Goal: Information Seeking & Learning: Compare options

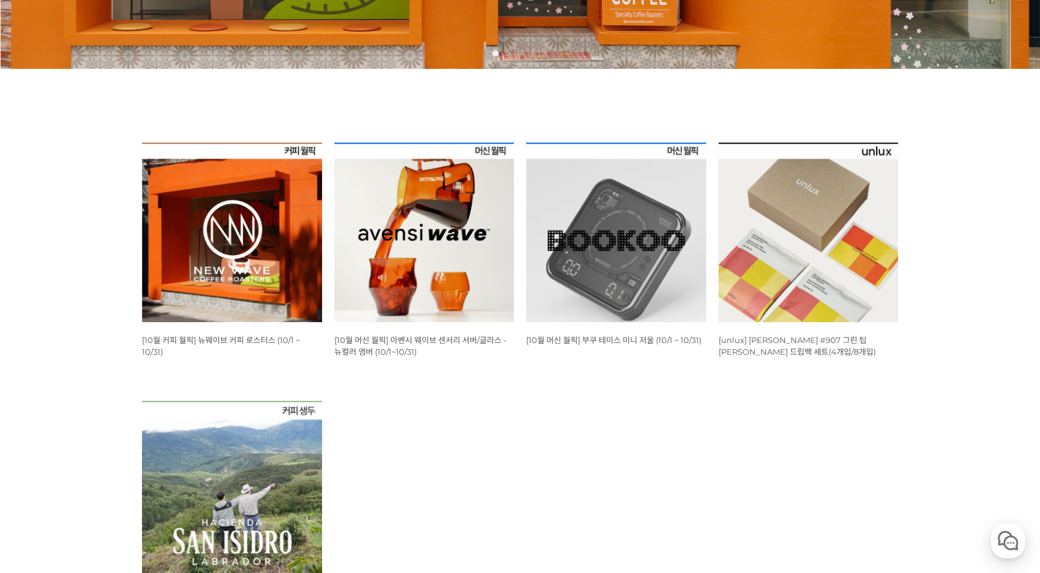
scroll to position [367, 0]
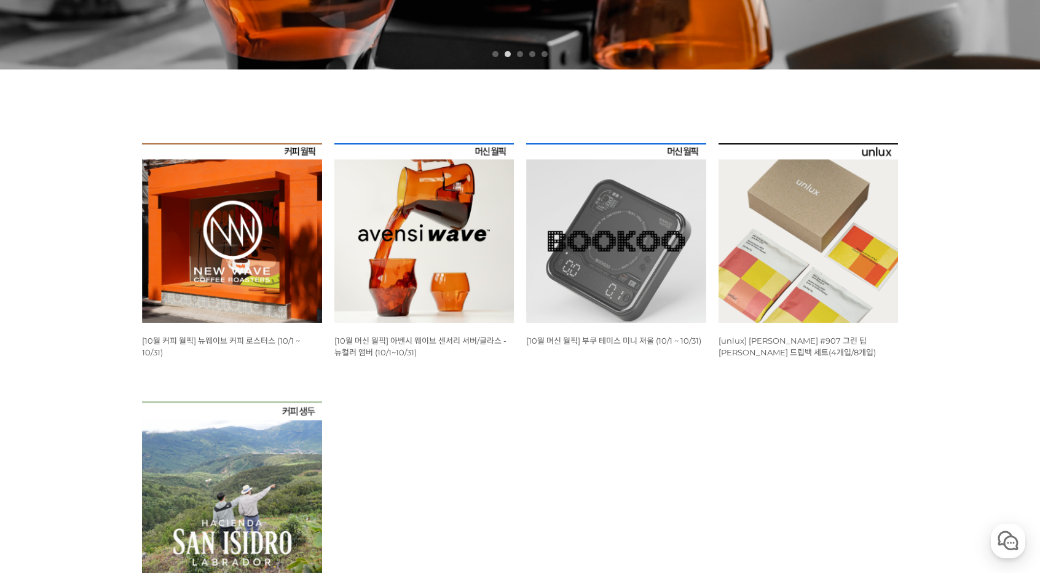
click at [253, 270] on img at bounding box center [232, 233] width 180 height 180
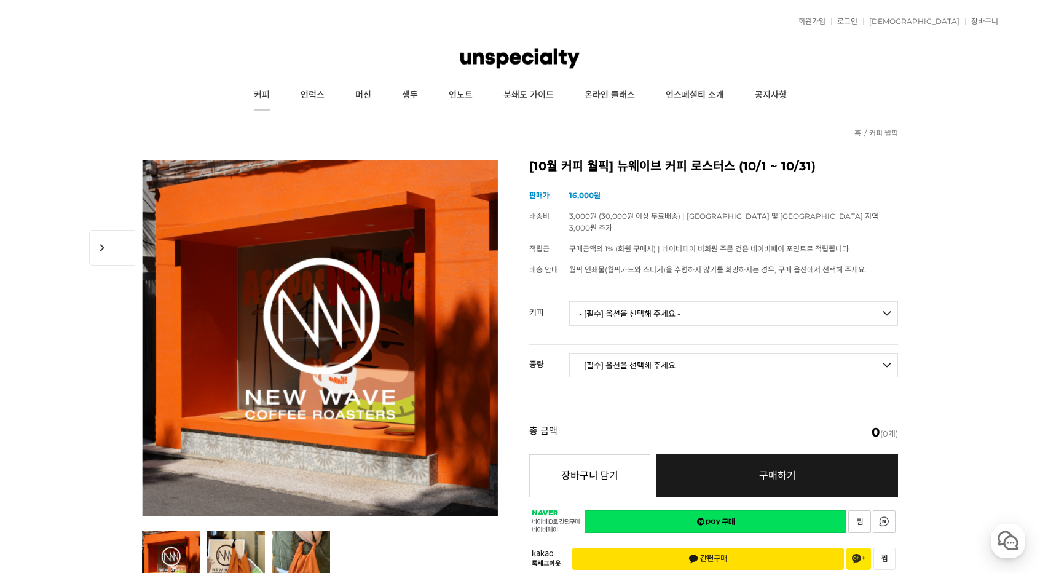
click at [270, 99] on link "커피" at bounding box center [261, 95] width 47 height 31
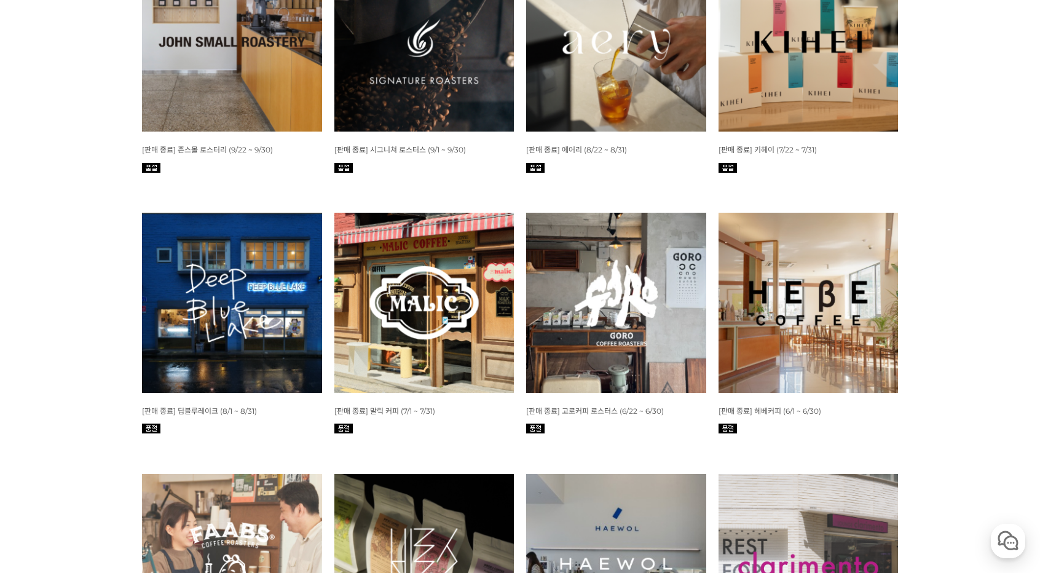
scroll to position [554, 0]
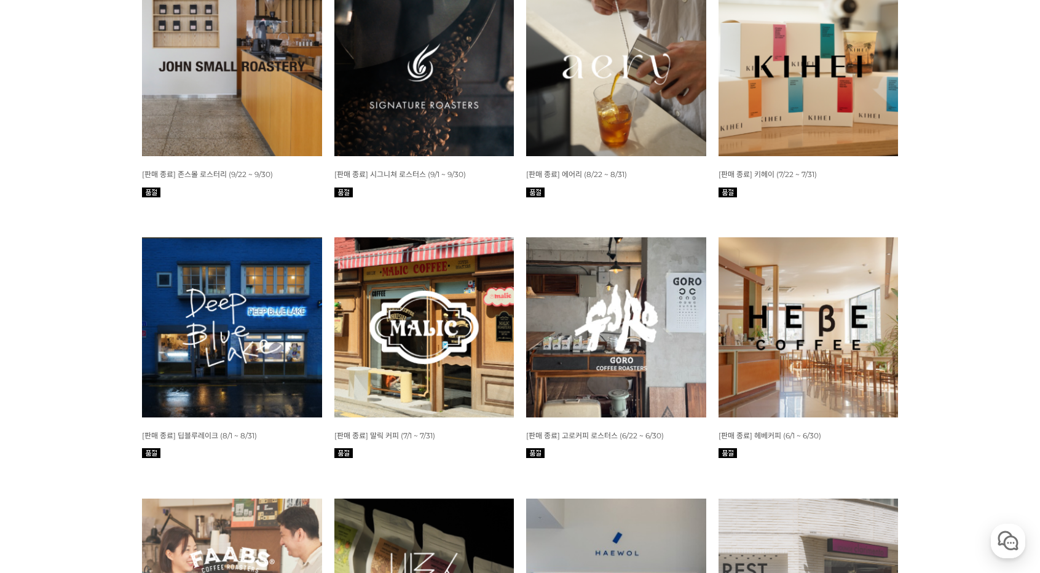
click at [267, 127] on img at bounding box center [232, 67] width 180 height 180
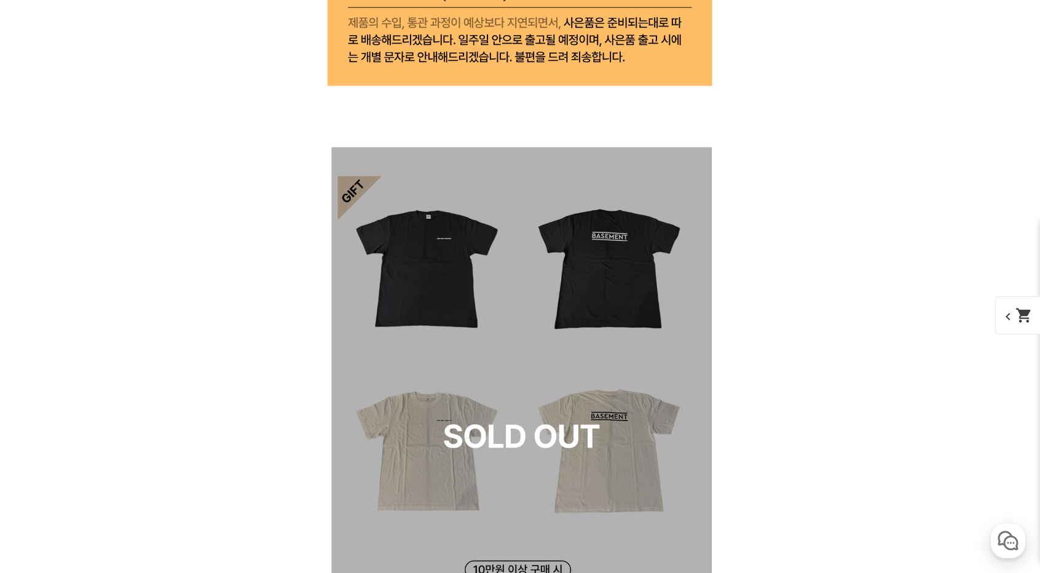
scroll to position [5768, 0]
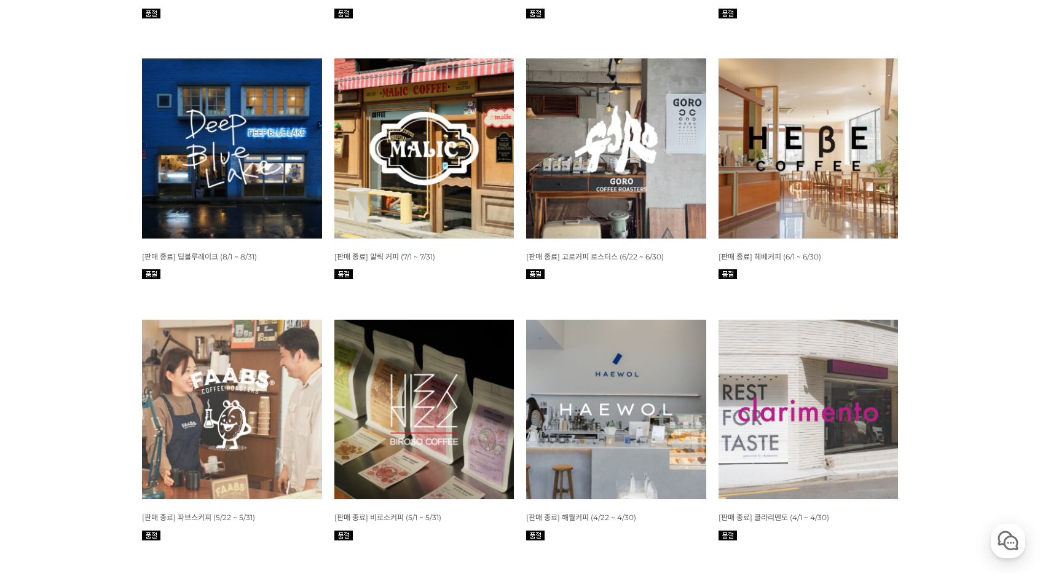
click at [630, 182] on img at bounding box center [616, 148] width 180 height 180
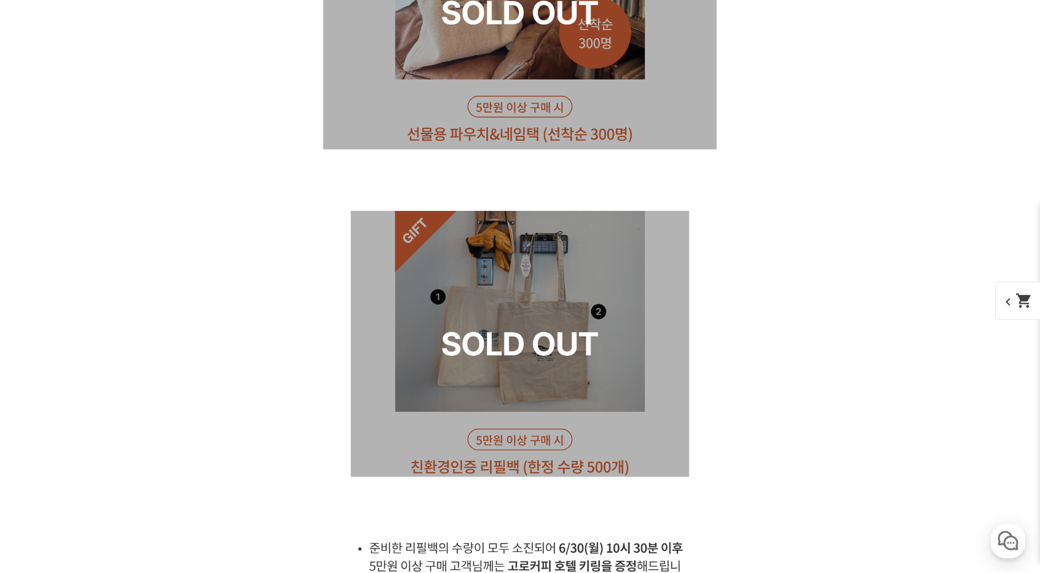
scroll to position [7902, 0]
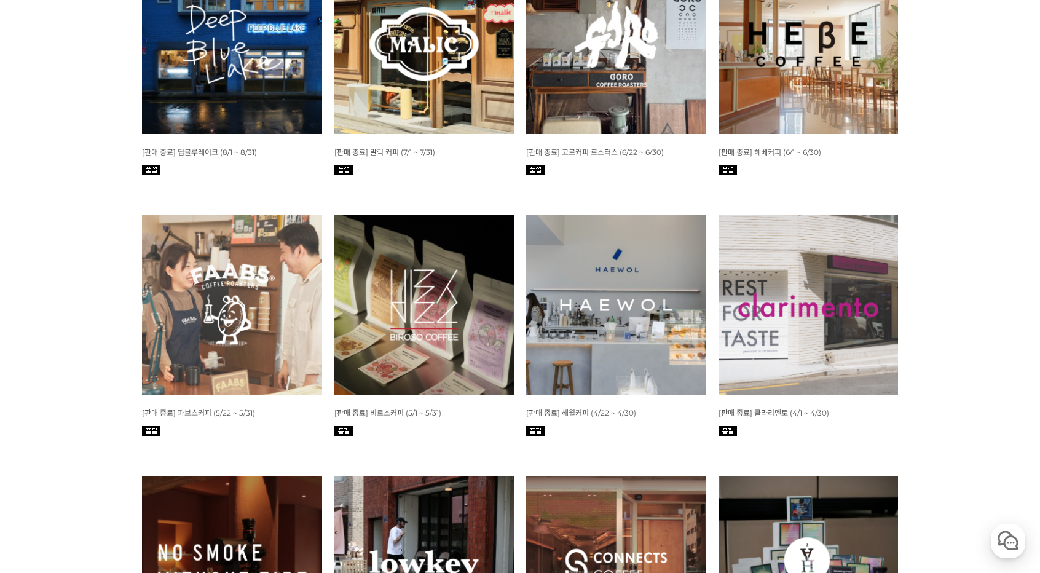
scroll to position [839, 0]
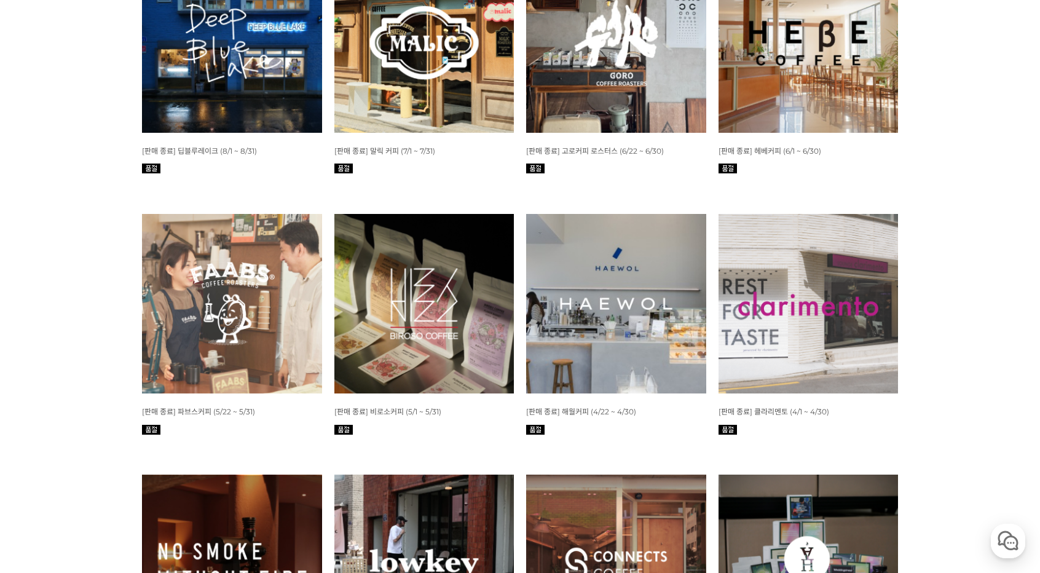
click at [443, 343] on img at bounding box center [424, 304] width 180 height 180
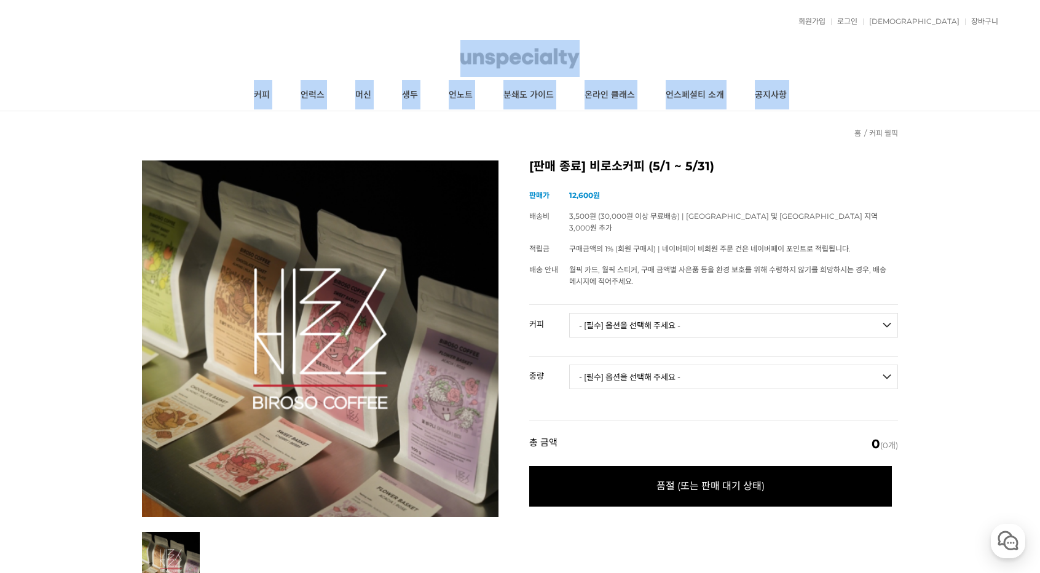
drag, startPoint x: 1039, startPoint y: 39, endPoint x: 1042, endPoint y: 135, distance: 96.6
click at [1039, 135] on html "전체상품목록 바로가기 본문 바로가기 일주일 간 보지 않기 닫기 회원가입 로그인 주문조회 장바구니 최근본상품 고객센터 공지사항 상품 후기 상품 …" at bounding box center [520, 286] width 1040 height 573
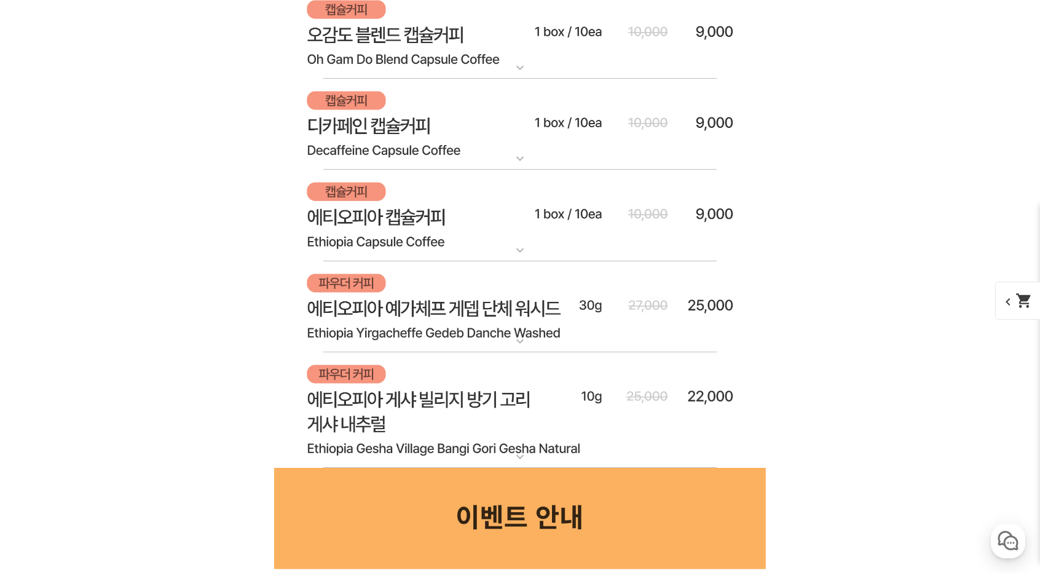
scroll to position [8032, 0]
